Goal: Information Seeking & Learning: Find specific fact

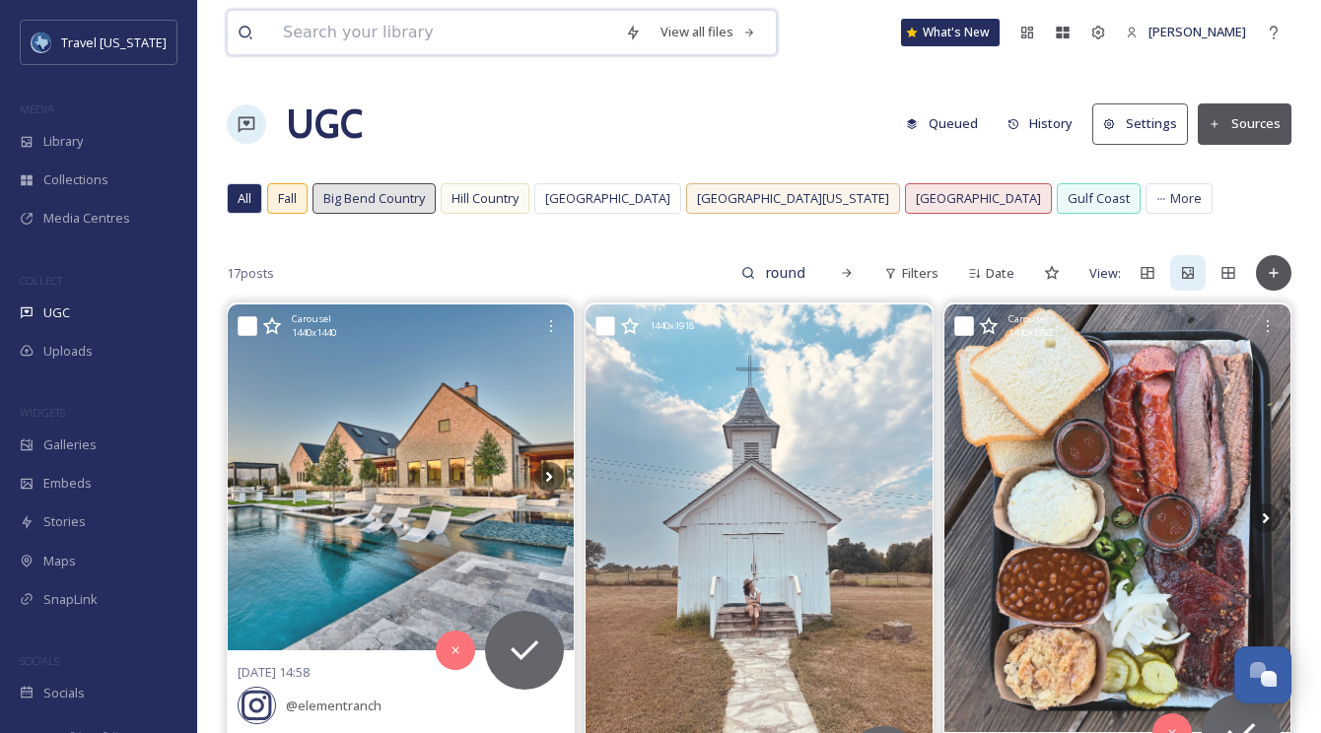
click at [446, 27] on input at bounding box center [444, 32] width 342 height 43
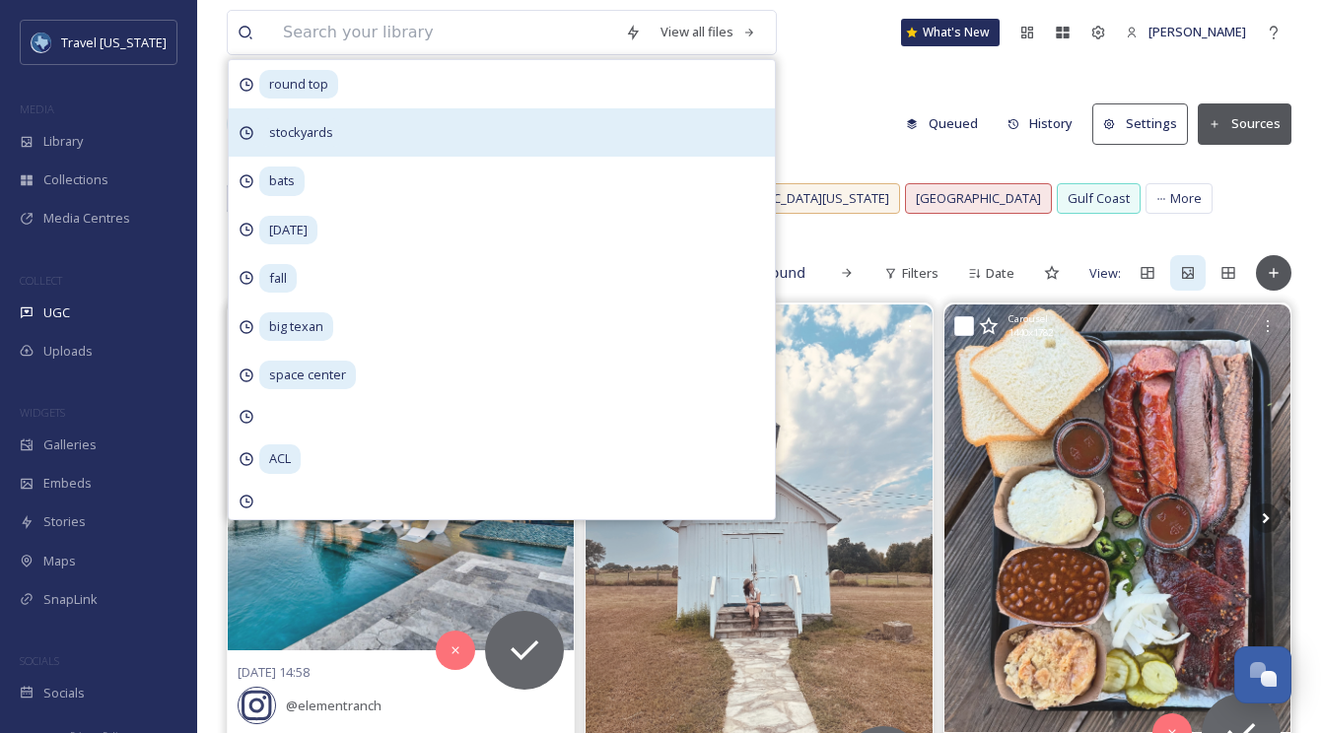
click at [341, 135] on span "stockyards" at bounding box center [301, 132] width 84 height 29
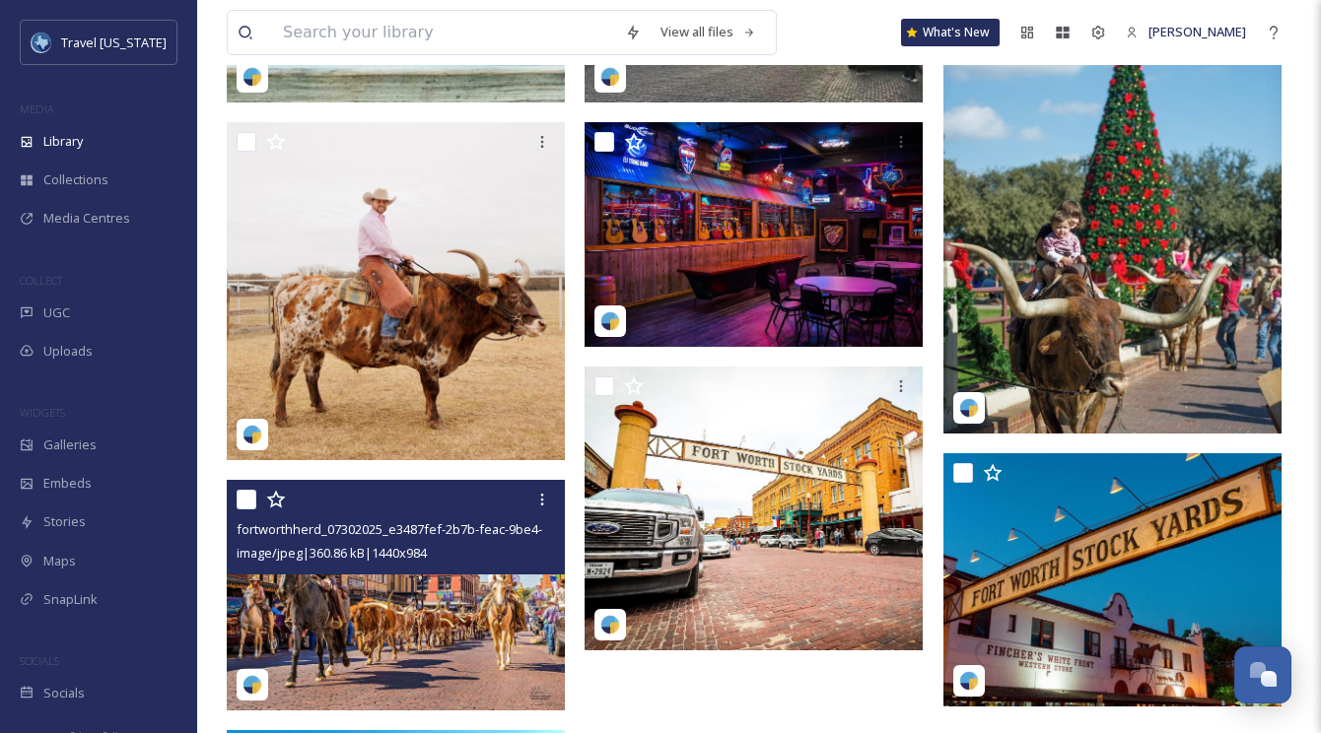
scroll to position [3122, 0]
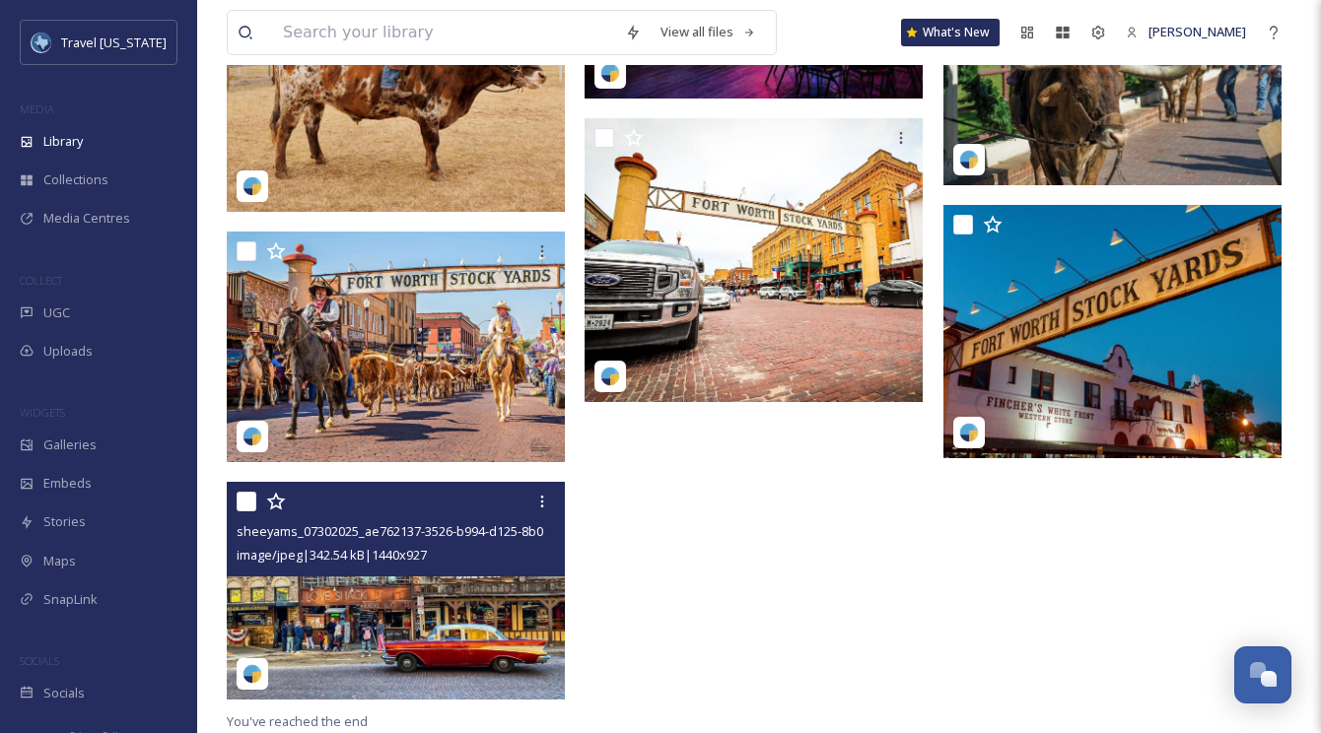
click at [432, 582] on img at bounding box center [396, 591] width 338 height 218
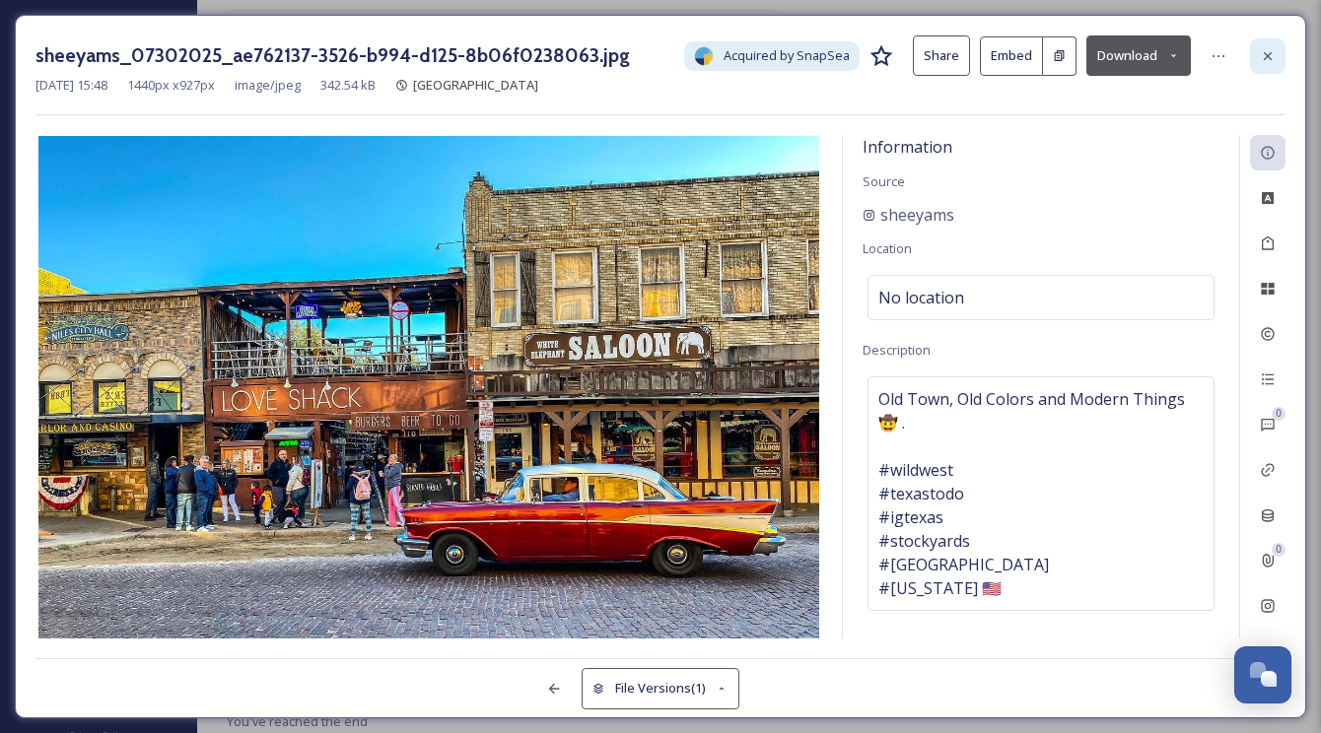
click at [1269, 50] on icon at bounding box center [1268, 56] width 16 height 16
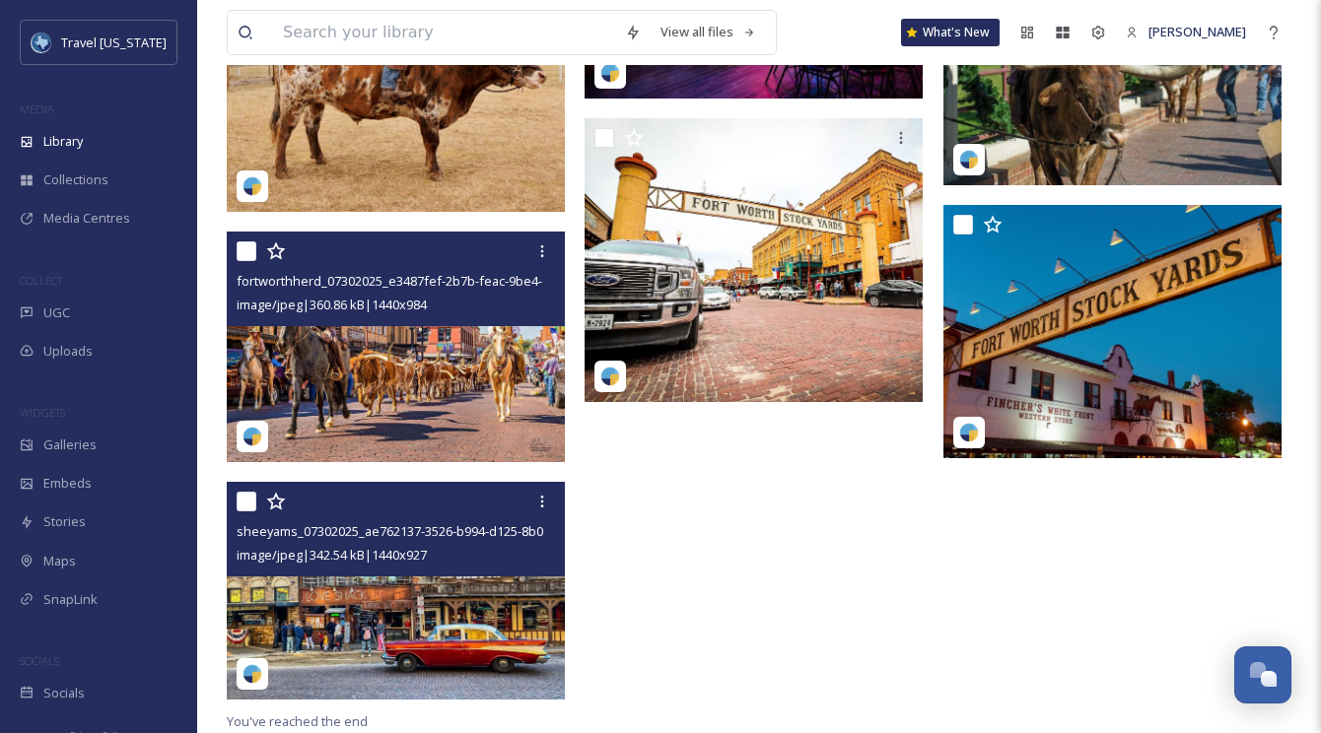
click at [450, 387] on img at bounding box center [396, 347] width 338 height 231
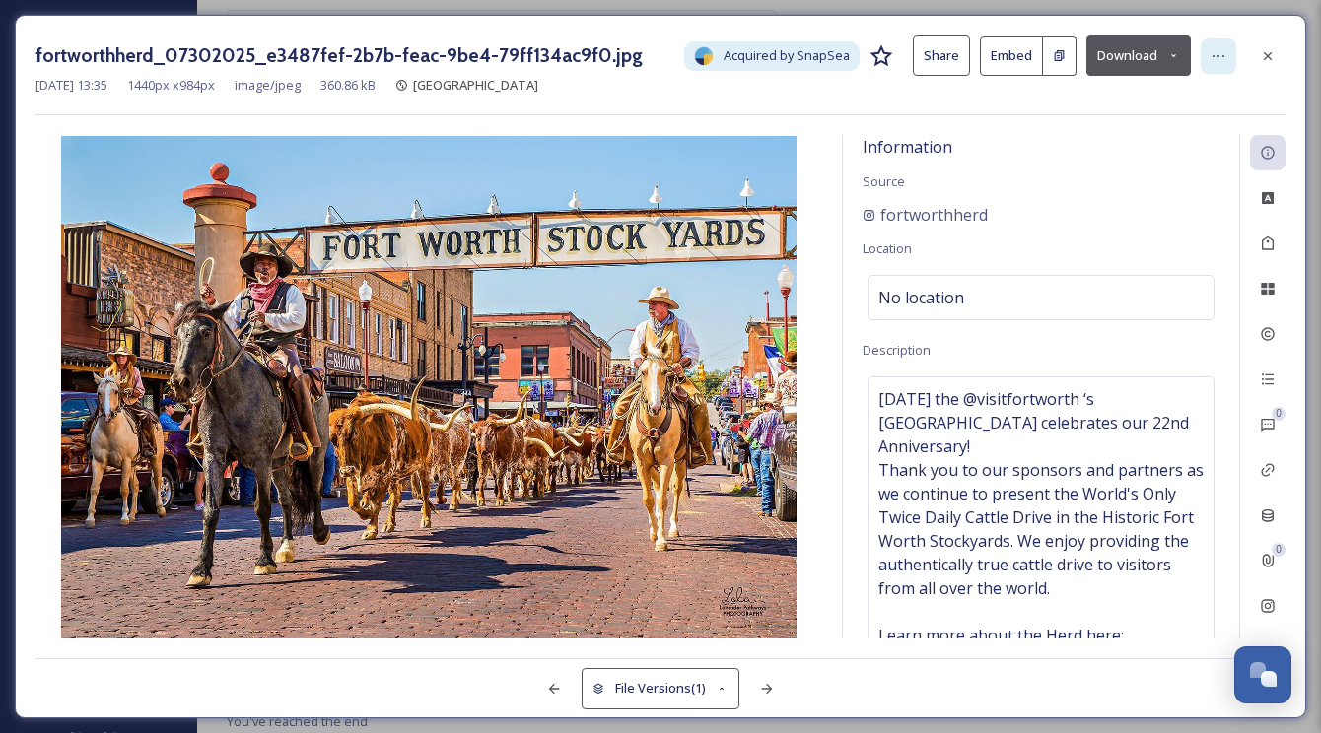
click at [1207, 54] on div at bounding box center [1218, 55] width 35 height 35
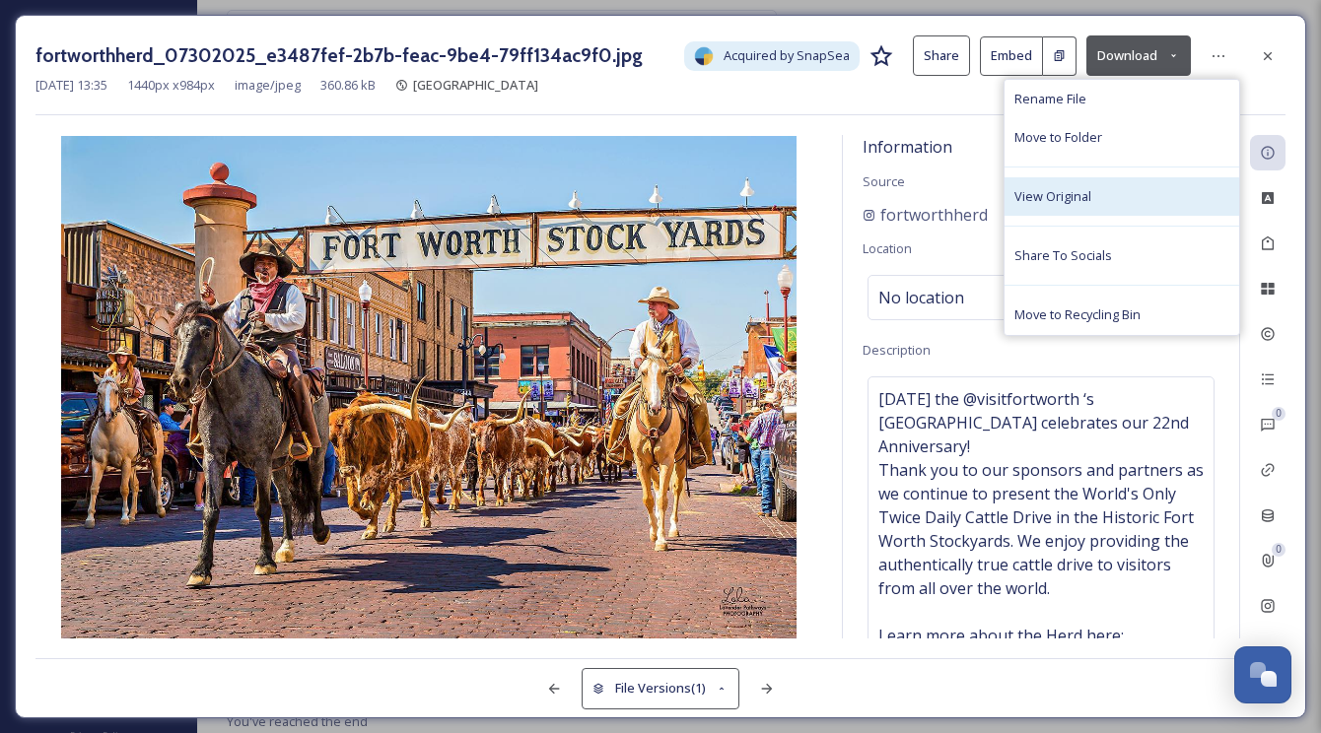
click at [1076, 181] on div "View Original" at bounding box center [1121, 196] width 235 height 38
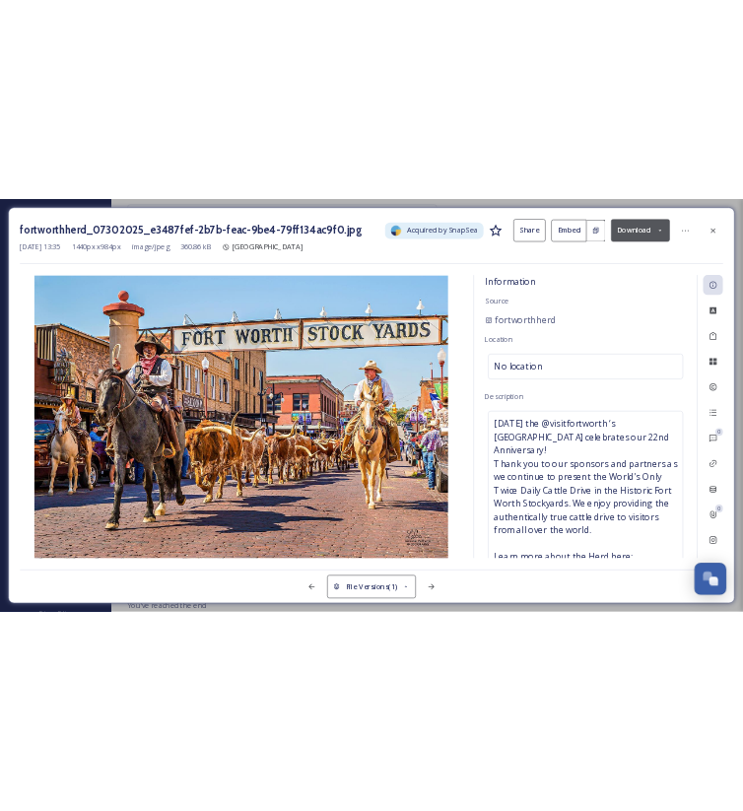
scroll to position [2800, 0]
